Goal: Information Seeking & Learning: Learn about a topic

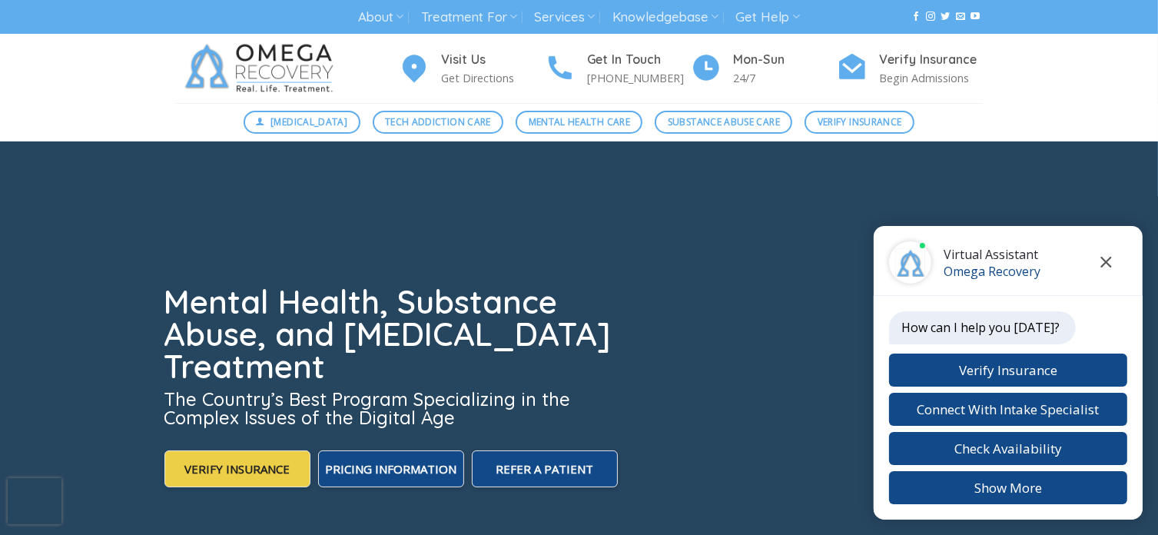
click at [1106, 260] on icon "Close chat" at bounding box center [1106, 262] width 11 height 11
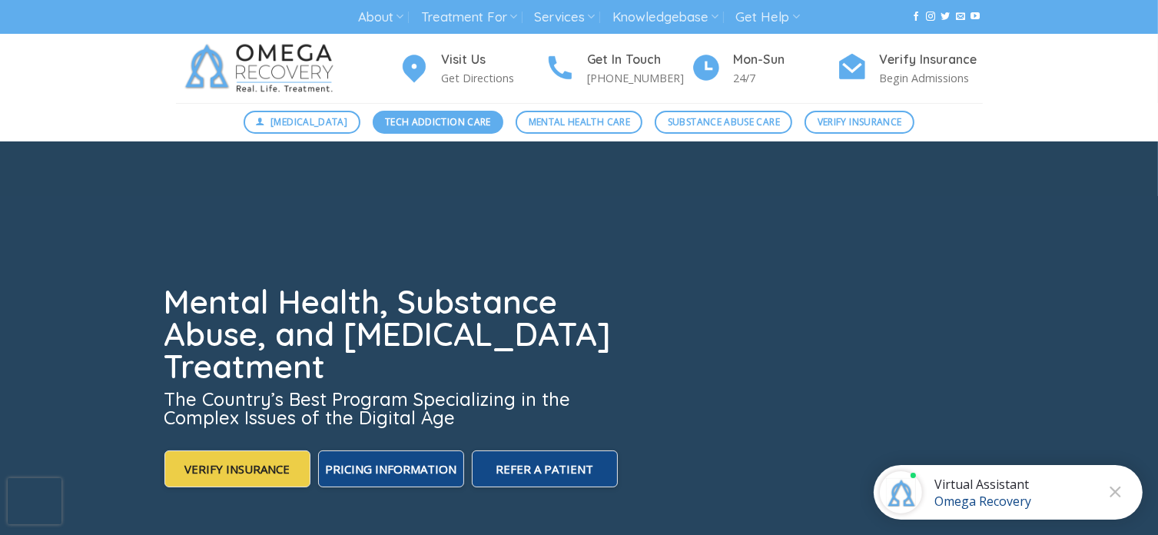
click at [429, 123] on span "Tech Addiction Care" at bounding box center [438, 121] width 106 height 15
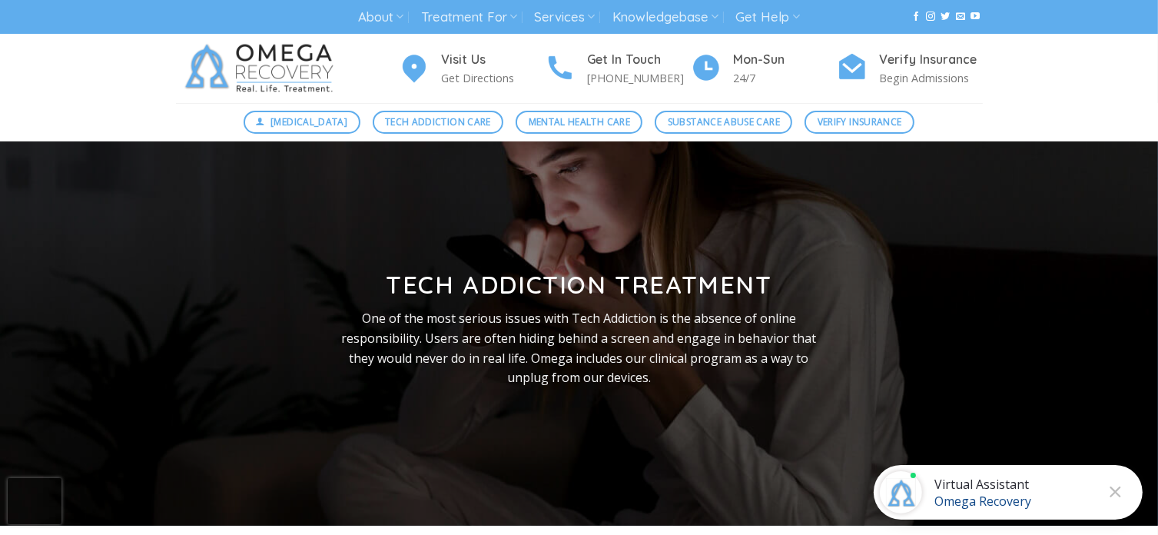
click at [705, 90] on div "Visit Us Get Directions Get In Touch (512) 601-5407 Mon-Sun 24/7 Verify Insuran…" at bounding box center [579, 68] width 830 height 69
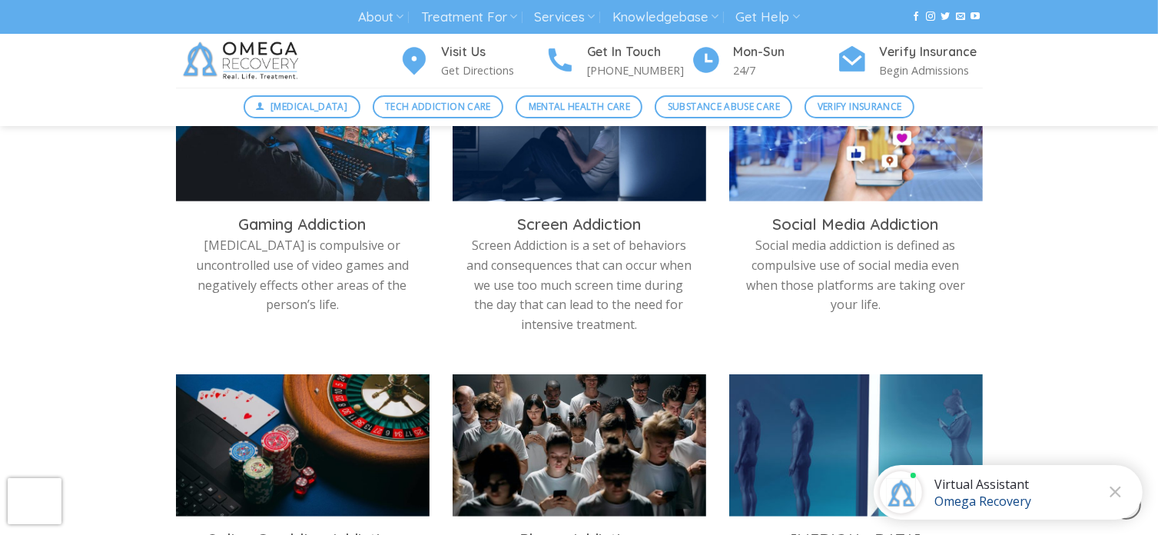
scroll to position [538, 0]
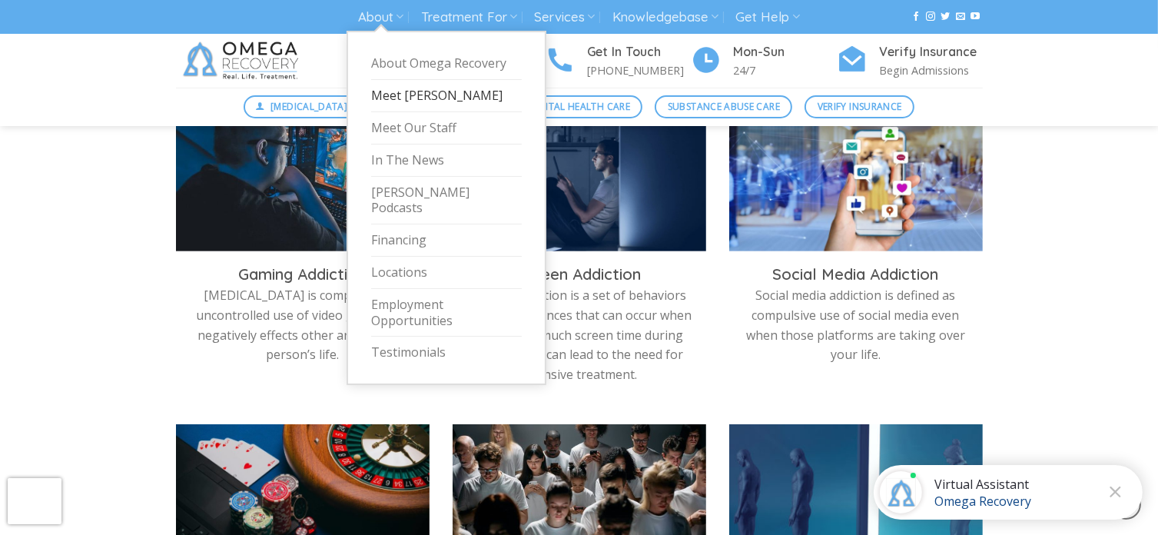
click at [427, 101] on link "Meet [PERSON_NAME]" at bounding box center [446, 96] width 151 height 32
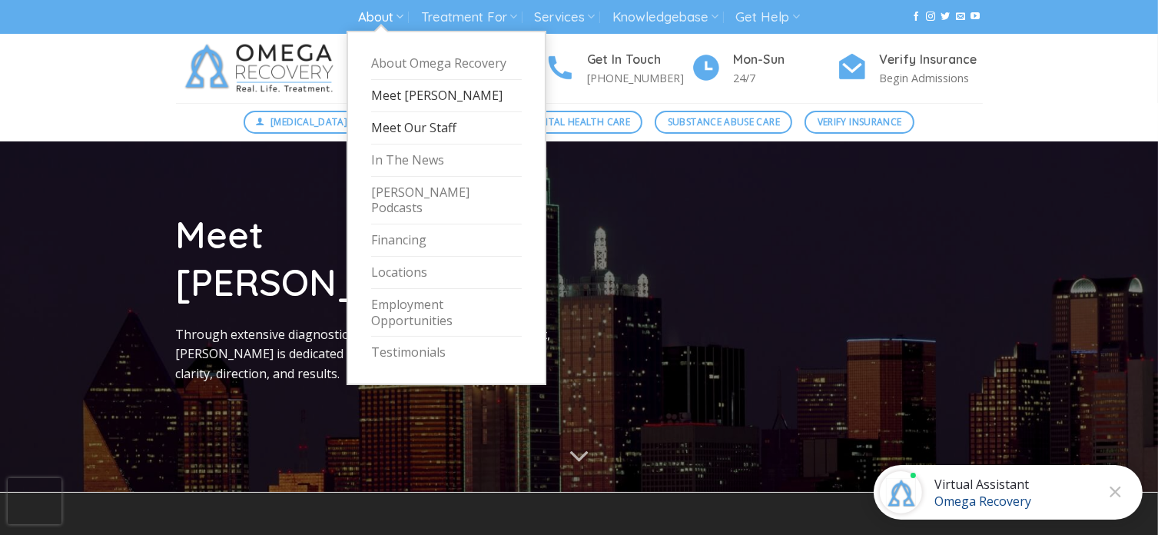
click at [403, 125] on link "Meet Our Staff" at bounding box center [446, 128] width 151 height 32
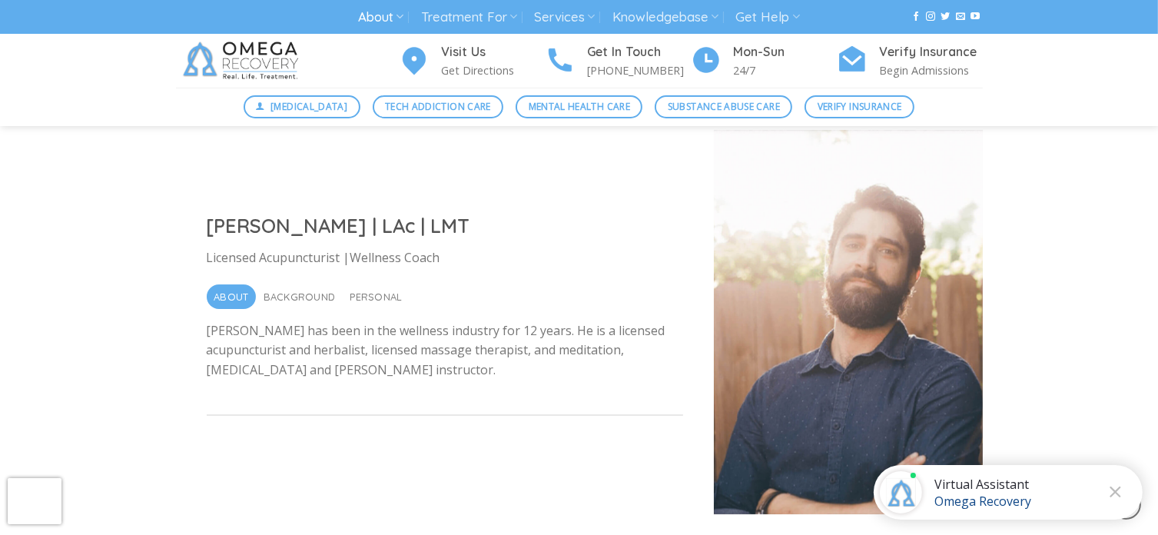
scroll to position [5147, 0]
